Goal: Navigation & Orientation: Find specific page/section

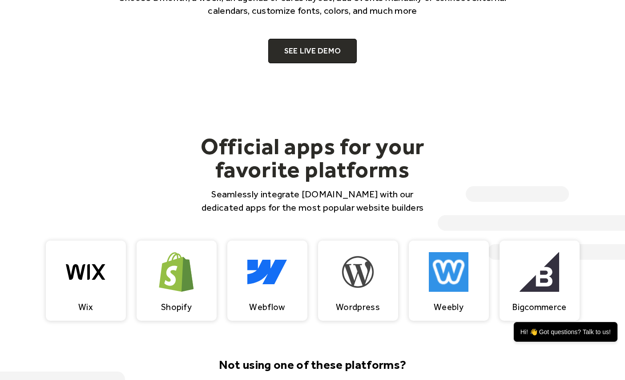
scroll to position [655, 0]
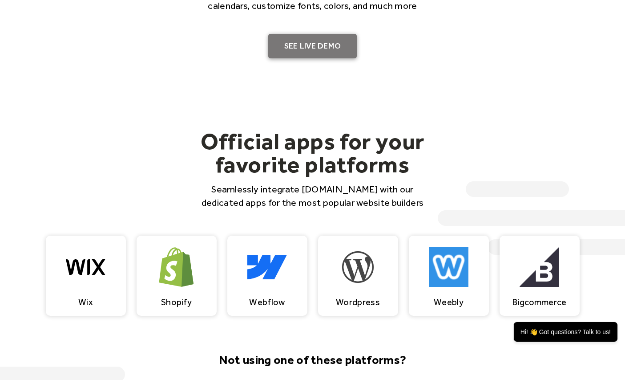
click at [298, 47] on link "SEE LIVE DEMO" at bounding box center [312, 46] width 89 height 25
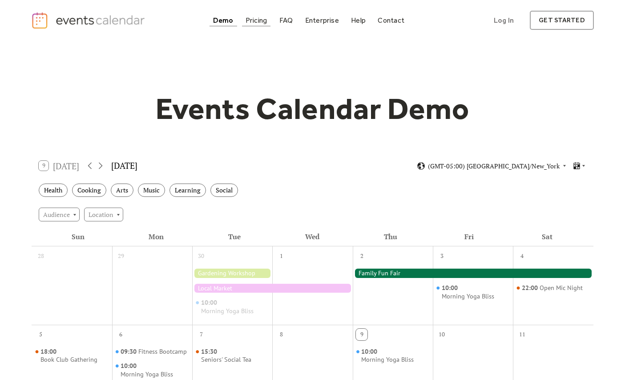
click at [253, 19] on div "Pricing" at bounding box center [257, 20] width 22 height 5
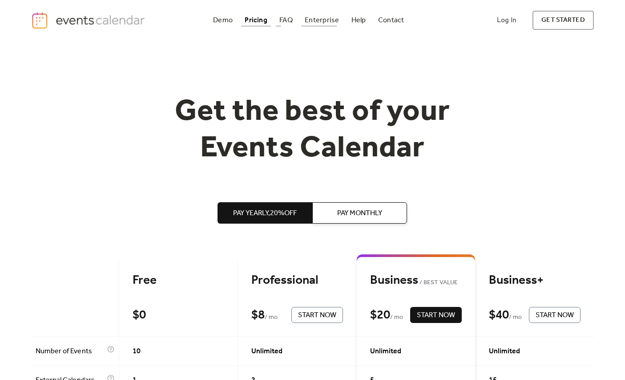
click at [315, 19] on div "Enterprise" at bounding box center [322, 20] width 34 height 5
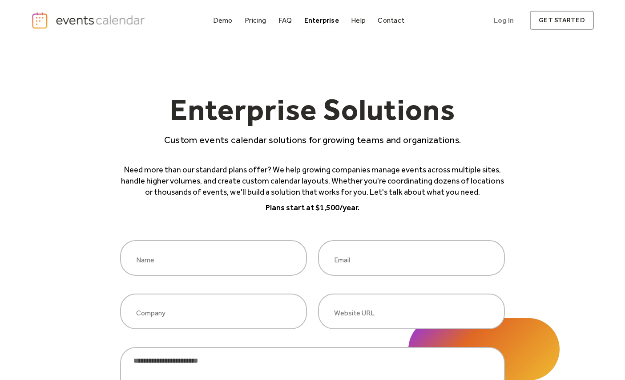
click at [286, 19] on div "FAQ" at bounding box center [286, 20] width 14 height 5
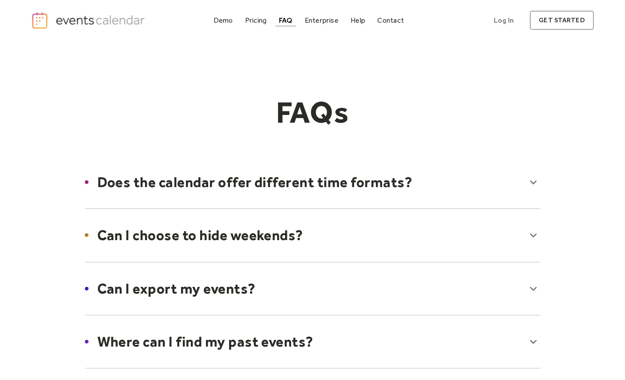
click at [535, 186] on div at bounding box center [312, 182] width 473 height 54
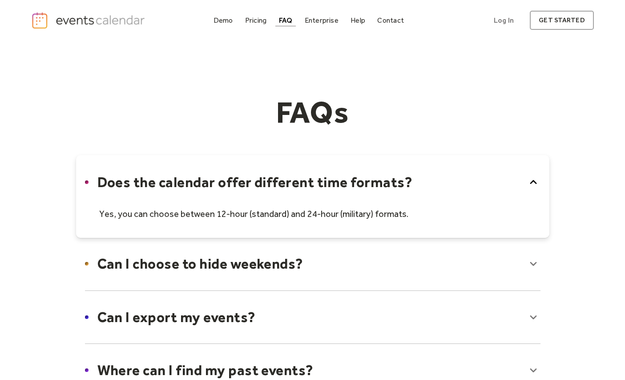
click at [533, 183] on icon at bounding box center [533, 182] width 14 height 14
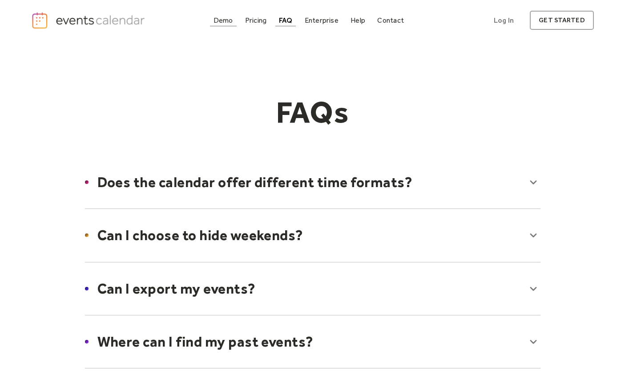
click at [226, 21] on div "Demo" at bounding box center [224, 20] width 20 height 5
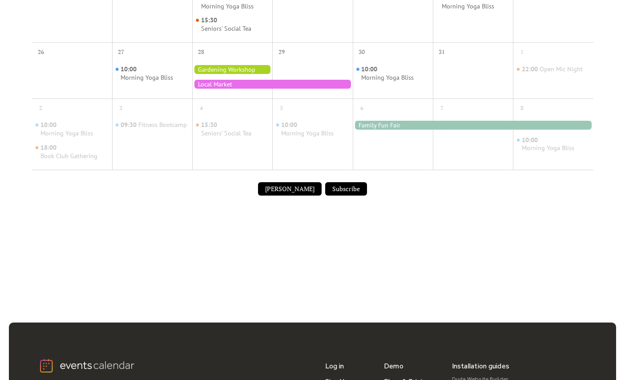
scroll to position [489, 0]
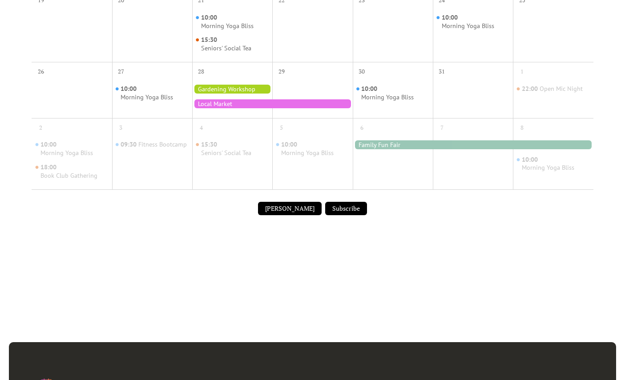
click at [293, 214] on button "Submit Event" at bounding box center [290, 208] width 64 height 13
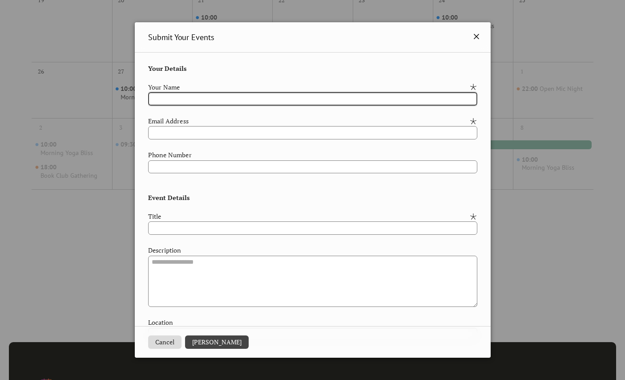
click at [474, 35] on icon at bounding box center [476, 36] width 5 height 5
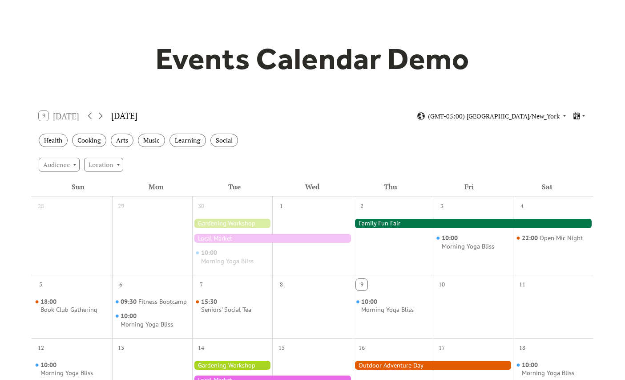
scroll to position [0, 0]
